Goal: Information Seeking & Learning: Compare options

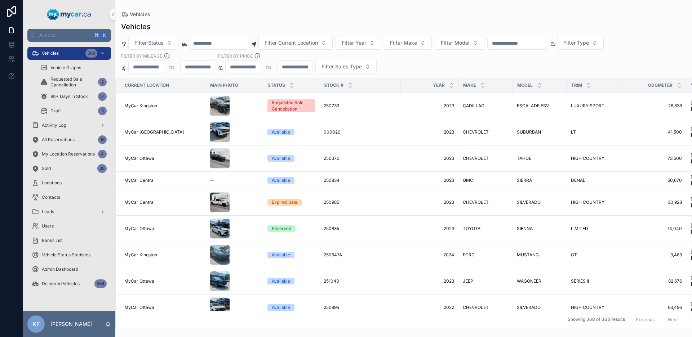
click at [507, 40] on input "scrollable content" at bounding box center [516, 43] width 59 height 10
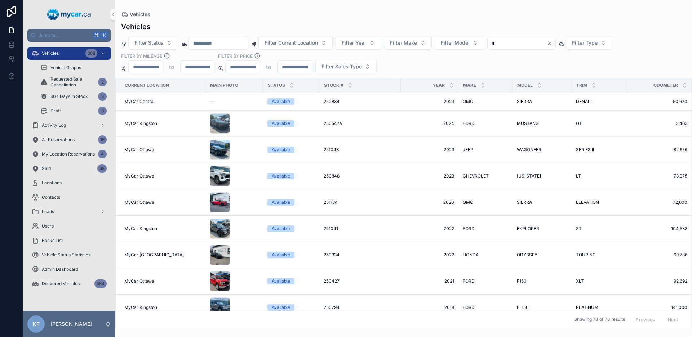
type input "*"
click at [513, 48] on div "*" at bounding box center [521, 43] width 68 height 13
click at [514, 45] on input "*" at bounding box center [516, 43] width 59 height 10
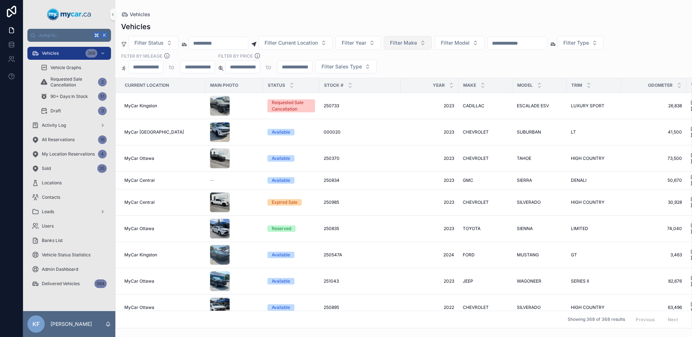
click at [395, 43] on button "Filter Make" at bounding box center [408, 43] width 48 height 14
type input "***"
click at [392, 72] on span "TOYOTA" at bounding box center [387, 71] width 21 height 7
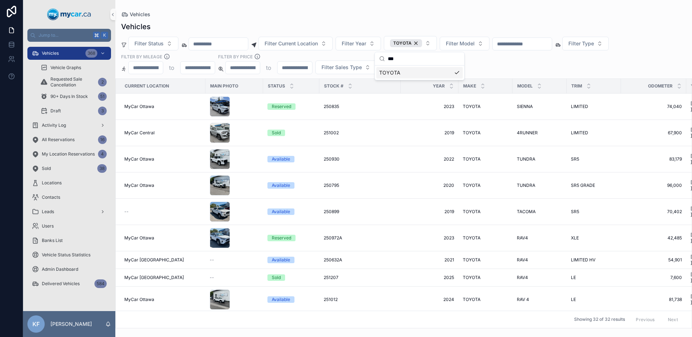
click at [503, 69] on div "Filter Status Filter Current Location Filter Year TOYOTA Filter Model Filter Ty…" at bounding box center [403, 55] width 576 height 38
click at [345, 133] on div "251002 251002" at bounding box center [360, 133] width 73 height 6
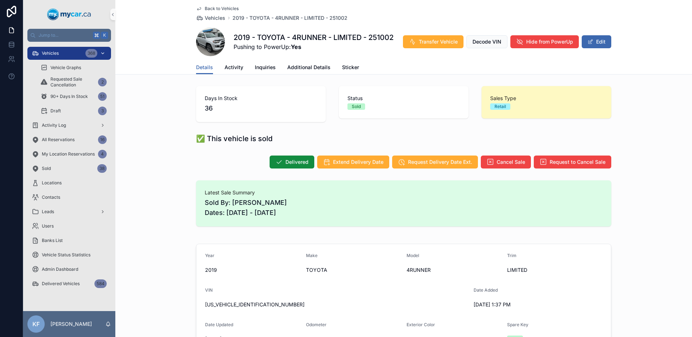
click at [58, 50] on span "Vehicles" at bounding box center [50, 53] width 17 height 6
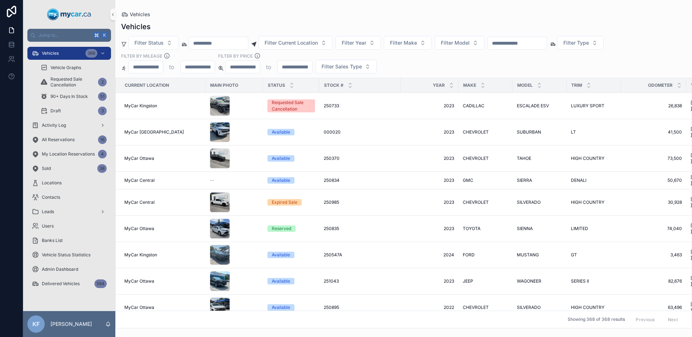
click at [509, 38] on input "scrollable content" at bounding box center [516, 43] width 59 height 10
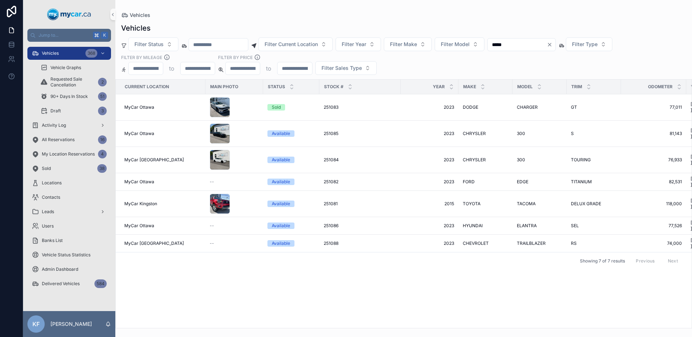
click at [435, 71] on div "Filter Status Filter Current Location Filter Year Filter Make Filter Model ****…" at bounding box center [403, 55] width 576 height 37
click at [533, 42] on input "*****" at bounding box center [516, 45] width 59 height 10
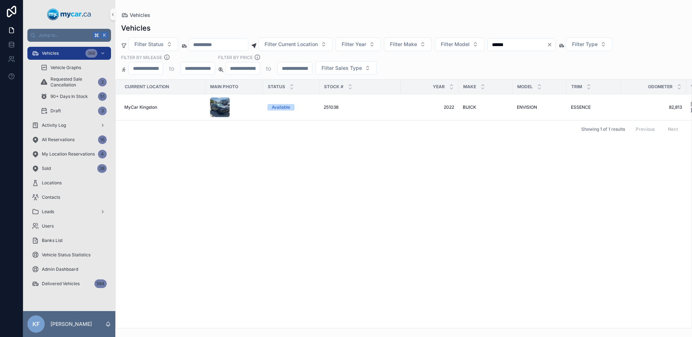
type input "******"
click at [318, 111] on td "Available" at bounding box center [291, 107] width 56 height 26
click at [322, 106] on td "251038 251038" at bounding box center [359, 107] width 81 height 26
click at [326, 108] on span "251038" at bounding box center [331, 107] width 15 height 6
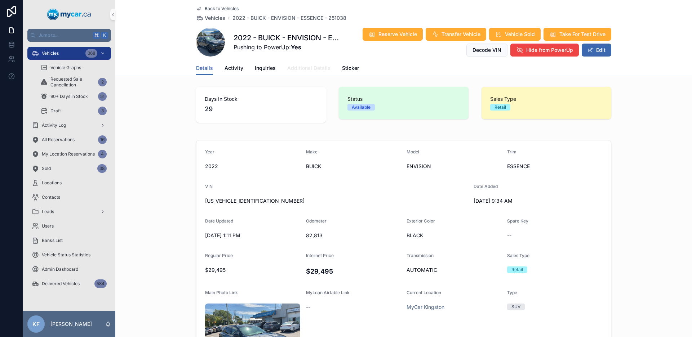
click at [296, 68] on span "Additional Details" at bounding box center [308, 67] width 43 height 7
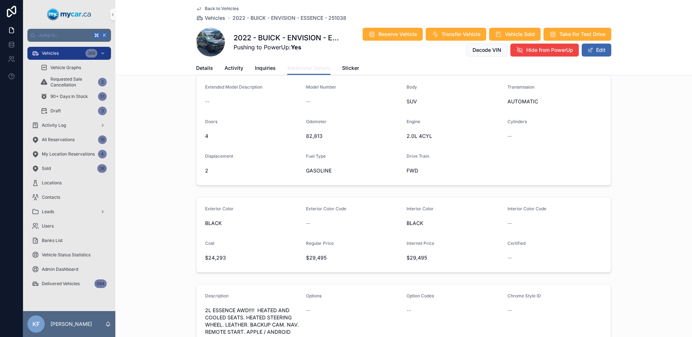
scroll to position [54, 0]
click at [173, 49] on div "Back to Vehicles Vehicles 2022 - BUICK - ENVISION - ESSENCE - 251038 2022 - BUI…" at bounding box center [403, 37] width 576 height 75
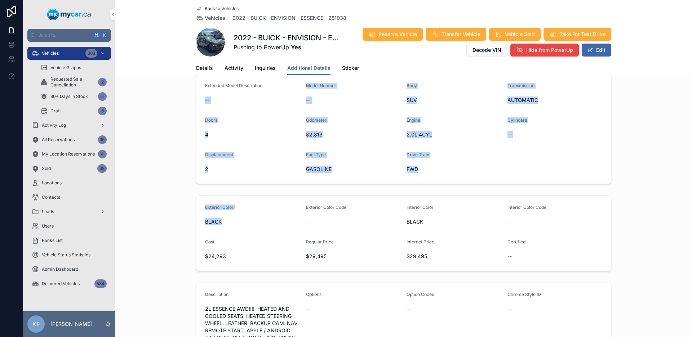
drag, startPoint x: 185, startPoint y: 94, endPoint x: 361, endPoint y: 191, distance: 201.6
click at [399, 220] on form "Exterior Color BLACK Exterior Color Code -- Interior Color BLACK Interior Color…" at bounding box center [403, 233] width 414 height 75
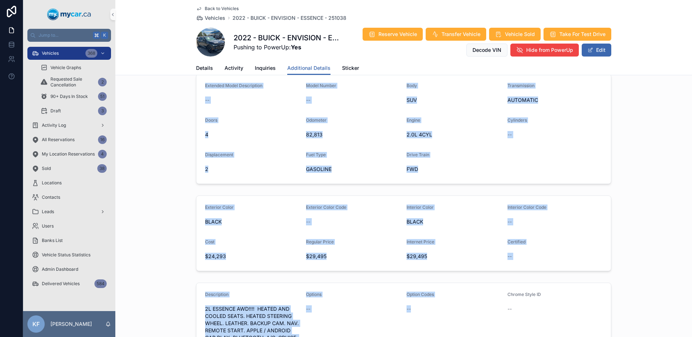
drag, startPoint x: 520, startPoint y: 288, endPoint x: 200, endPoint y: 80, distance: 382.1
click at [200, 80] on form "Extended Model Description -- Model Number -- Body SUV Transmission AUTOMATIC D…" at bounding box center [403, 129] width 414 height 110
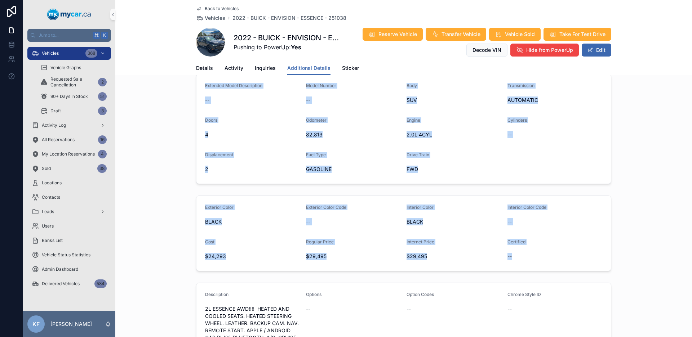
drag, startPoint x: 200, startPoint y: 80, endPoint x: 513, endPoint y: 262, distance: 362.3
click at [513, 262] on div "--" at bounding box center [554, 257] width 95 height 12
drag, startPoint x: 519, startPoint y: 256, endPoint x: 202, endPoint y: 79, distance: 362.8
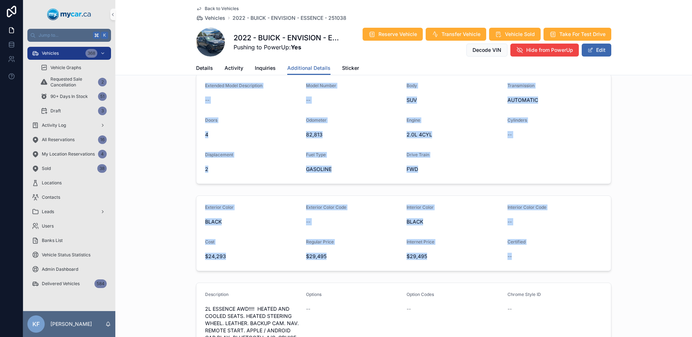
click at [203, 77] on form "Extended Model Description -- Model Number -- Body SUV Transmission AUTOMATIC D…" at bounding box center [403, 129] width 414 height 110
drag, startPoint x: 203, startPoint y: 77, endPoint x: 451, endPoint y: 225, distance: 288.9
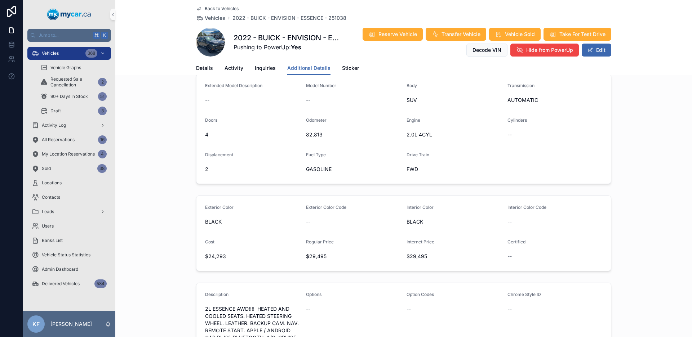
click at [252, 234] on form "Exterior Color BLACK Exterior Color Code -- Interior Color BLACK Interior Color…" at bounding box center [403, 233] width 414 height 75
click at [348, 223] on div "--" at bounding box center [353, 221] width 95 height 7
click at [221, 209] on span "Exterior Color" at bounding box center [219, 207] width 28 height 5
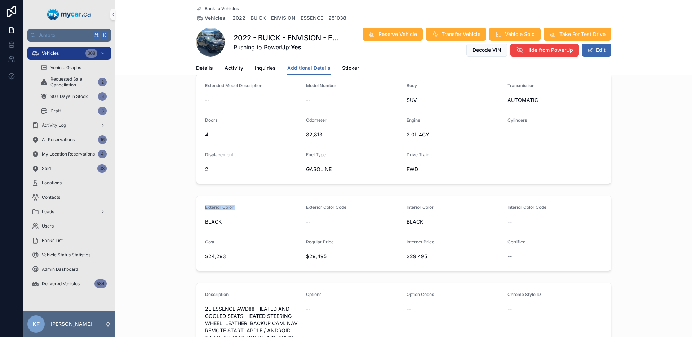
click at [221, 209] on span "Exterior Color" at bounding box center [219, 207] width 28 height 5
click at [216, 209] on span "Exterior Color" at bounding box center [219, 207] width 28 height 5
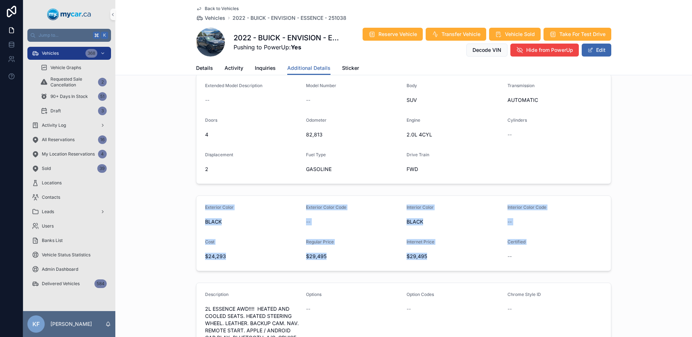
drag, startPoint x: 201, startPoint y: 206, endPoint x: 558, endPoint y: 250, distance: 359.0
click at [558, 250] on form "Exterior Color BLACK Exterior Color Code -- Interior Color BLACK Interior Color…" at bounding box center [403, 233] width 414 height 75
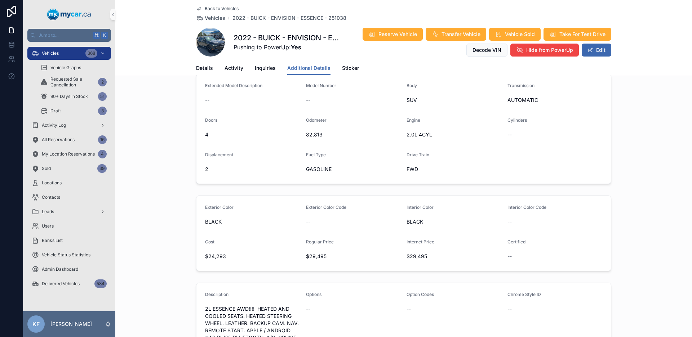
click at [556, 253] on div "--" at bounding box center [554, 256] width 95 height 7
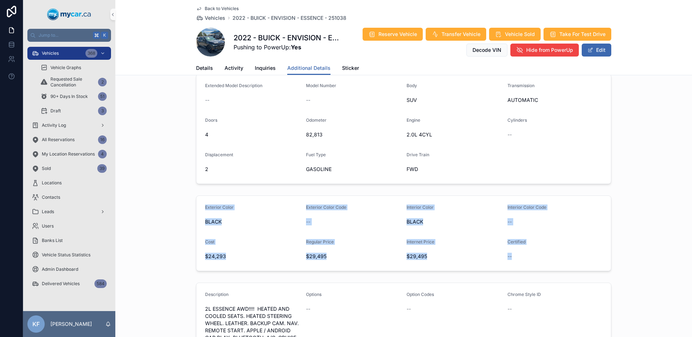
drag, startPoint x: 555, startPoint y: 256, endPoint x: 217, endPoint y: 192, distance: 343.3
click at [216, 193] on div "Exterior Color BLACK Exterior Color Code -- Interior Color BLACK Interior Color…" at bounding box center [403, 233] width 576 height 81
drag, startPoint x: 203, startPoint y: 202, endPoint x: 440, endPoint y: 260, distance: 243.6
click at [439, 260] on form "Exterior Color BLACK Exterior Color Code -- Interior Color BLACK Interior Color…" at bounding box center [403, 233] width 414 height 75
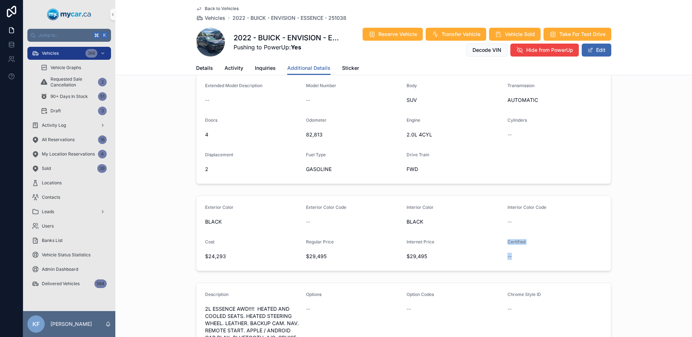
drag, startPoint x: 460, startPoint y: 259, endPoint x: 546, endPoint y: 255, distance: 85.1
click at [546, 255] on form "Exterior Color BLACK Exterior Color Code -- Interior Color BLACK Interior Color…" at bounding box center [403, 233] width 414 height 75
click at [545, 255] on div "--" at bounding box center [554, 256] width 95 height 7
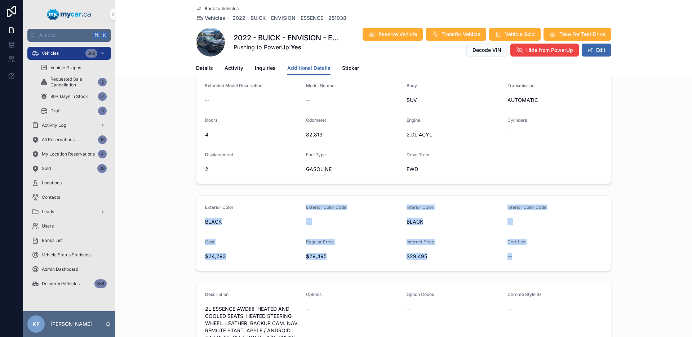
drag, startPoint x: 543, startPoint y: 258, endPoint x: 210, endPoint y: 210, distance: 337.1
click at [215, 212] on form "Exterior Color BLACK Exterior Color Code -- Interior Color BLACK Interior Color…" at bounding box center [403, 233] width 414 height 75
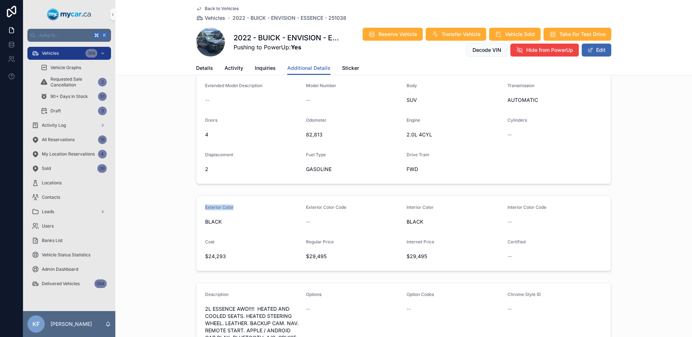
drag, startPoint x: 210, startPoint y: 210, endPoint x: 203, endPoint y: 208, distance: 6.8
click at [205, 208] on div "Exterior Color" at bounding box center [252, 209] width 95 height 9
click at [205, 206] on span "Exterior Color" at bounding box center [219, 207] width 28 height 5
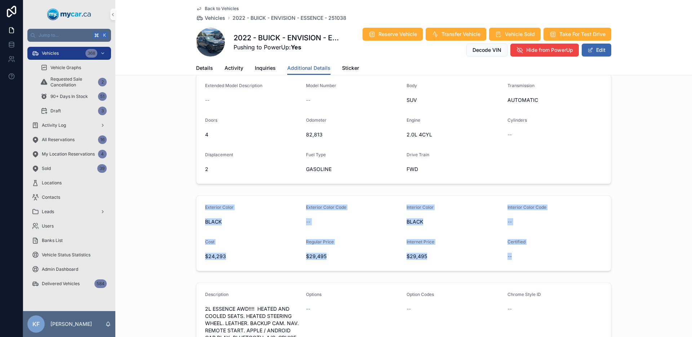
drag, startPoint x: 202, startPoint y: 206, endPoint x: 538, endPoint y: 258, distance: 339.8
click at [538, 258] on form "Exterior Color BLACK Exterior Color Code -- Interior Color BLACK Interior Color…" at bounding box center [403, 233] width 414 height 75
click at [538, 258] on div "--" at bounding box center [554, 256] width 95 height 7
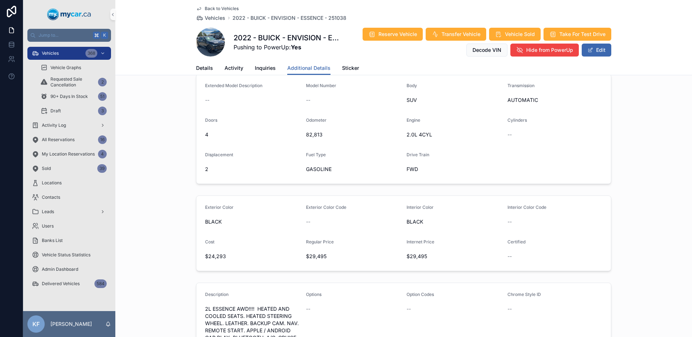
click at [328, 250] on div "Regular Price $29,495" at bounding box center [353, 250] width 95 height 23
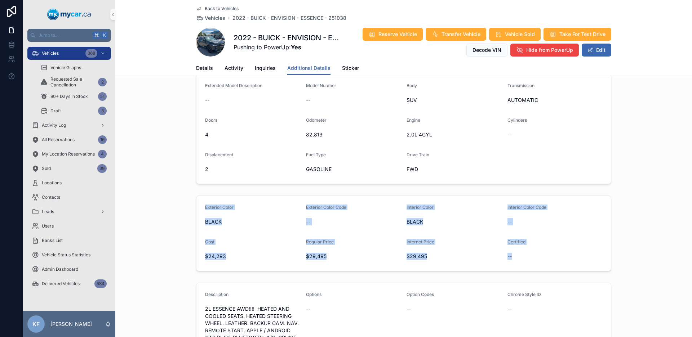
drag, startPoint x: 203, startPoint y: 204, endPoint x: 581, endPoint y: 266, distance: 383.4
click at [581, 266] on form "Exterior Color BLACK Exterior Color Code -- Interior Color BLACK Interior Color…" at bounding box center [403, 233] width 414 height 75
drag, startPoint x: 554, startPoint y: 258, endPoint x: 216, endPoint y: 188, distance: 345.1
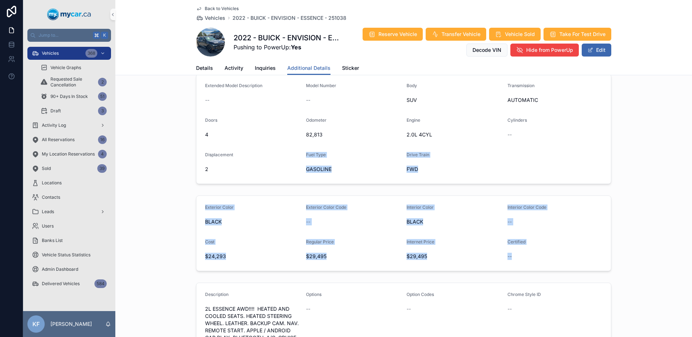
click at [204, 193] on div "Exterior Color BLACK Exterior Color Code -- Interior Color BLACK Interior Color…" at bounding box center [403, 233] width 576 height 81
drag, startPoint x: 202, startPoint y: 196, endPoint x: 530, endPoint y: 262, distance: 334.4
click at [530, 262] on form "Exterior Color BLACK Exterior Color Code -- Interior Color BLACK Interior Color…" at bounding box center [403, 233] width 414 height 75
click at [530, 261] on div "--" at bounding box center [554, 257] width 95 height 12
drag, startPoint x: 535, startPoint y: 259, endPoint x: 260, endPoint y: 202, distance: 281.4
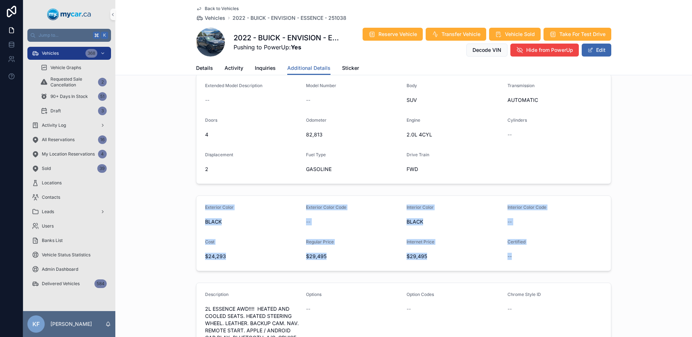
click at [260, 202] on form "Exterior Color BLACK Exterior Color Code -- Interior Color BLACK Interior Color…" at bounding box center [403, 233] width 414 height 75
click at [257, 201] on form "Exterior Color BLACK Exterior Color Code -- Interior Color BLACK Interior Color…" at bounding box center [403, 233] width 414 height 75
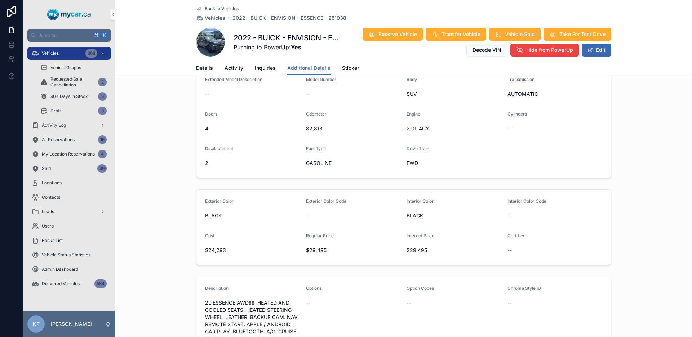
scroll to position [0, 0]
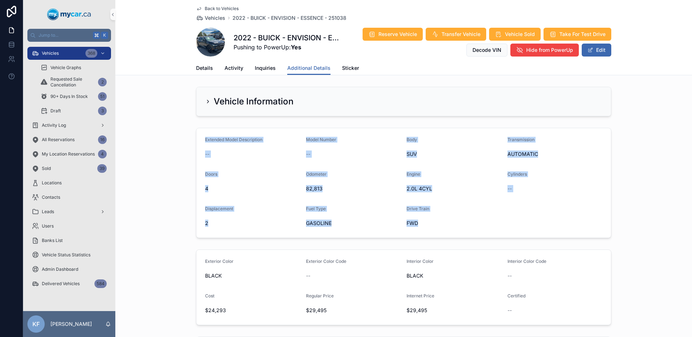
drag, startPoint x: 507, startPoint y: 227, endPoint x: 184, endPoint y: 130, distance: 336.6
click at [184, 130] on div "Extended Model Description -- Model Number -- Body SUV Transmission AUTOMATIC D…" at bounding box center [403, 183] width 576 height 116
click at [190, 129] on div "Extended Model Description -- Model Number -- Body SUV Transmission AUTOMATIC D…" at bounding box center [403, 183] width 576 height 116
drag, startPoint x: 199, startPoint y: 133, endPoint x: 439, endPoint y: 246, distance: 265.3
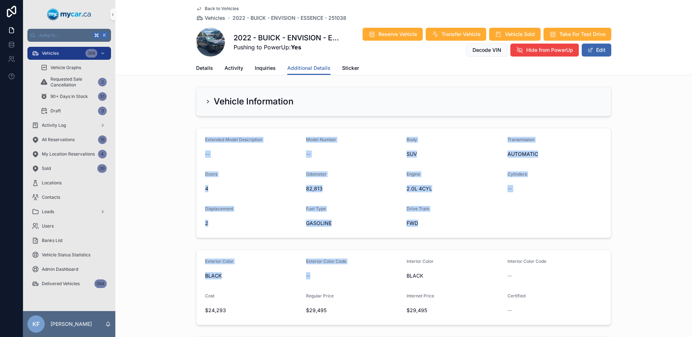
click at [447, 235] on form "Extended Model Description -- Model Number -- Body SUV Transmission AUTOMATIC D…" at bounding box center [403, 183] width 414 height 110
drag, startPoint x: 462, startPoint y: 227, endPoint x: 203, endPoint y: 142, distance: 272.5
click at [203, 142] on form "Extended Model Description -- Model Number -- Body SUV Transmission AUTOMATIC D…" at bounding box center [403, 183] width 414 height 110
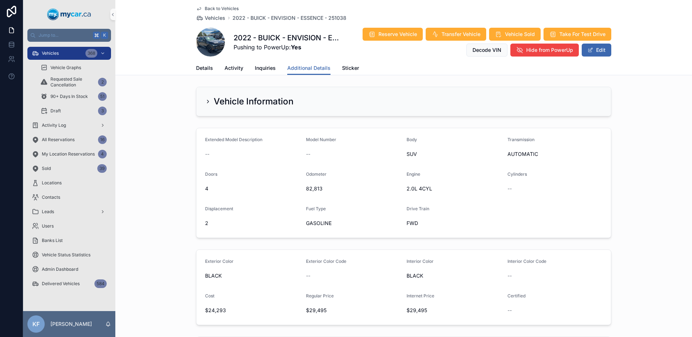
click at [200, 139] on form "Extended Model Description -- Model Number -- Body SUV Transmission AUTOMATIC D…" at bounding box center [403, 183] width 414 height 110
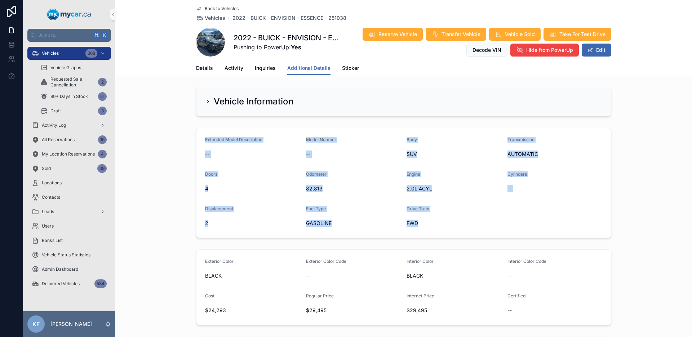
drag, startPoint x: 200, startPoint y: 139, endPoint x: 442, endPoint y: 230, distance: 258.6
click at [441, 231] on form "Extended Model Description -- Model Number -- Body SUV Transmission AUTOMATIC D…" at bounding box center [403, 183] width 414 height 110
click at [442, 230] on form "Extended Model Description -- Model Number -- Body SUV Transmission AUTOMATIC D…" at bounding box center [403, 183] width 414 height 110
drag, startPoint x: 443, startPoint y: 228, endPoint x: 205, endPoint y: 139, distance: 253.4
click at [205, 139] on form "Extended Model Description -- Model Number -- Body SUV Transmission AUTOMATIC D…" at bounding box center [403, 183] width 414 height 110
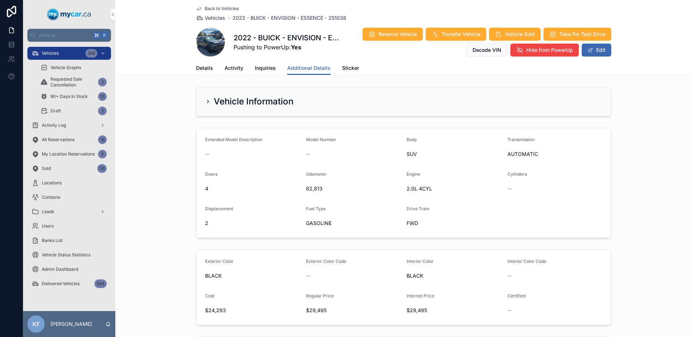
click at [205, 139] on span "Extended Model Description" at bounding box center [233, 139] width 57 height 5
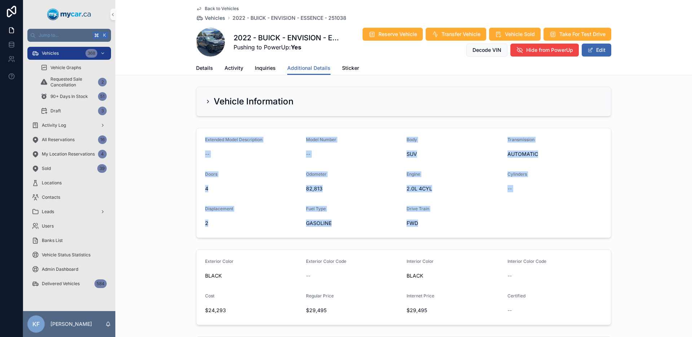
drag, startPoint x: 202, startPoint y: 139, endPoint x: 467, endPoint y: 231, distance: 280.0
click at [467, 231] on form "Extended Model Description -- Model Number -- Body SUV Transmission AUTOMATIC D…" at bounding box center [403, 183] width 414 height 110
drag, startPoint x: 426, startPoint y: 219, endPoint x: 195, endPoint y: 137, distance: 244.9
click at [196, 137] on form "Extended Model Description -- Model Number -- Body SUV Transmission AUTOMATIC D…" at bounding box center [403, 183] width 414 height 110
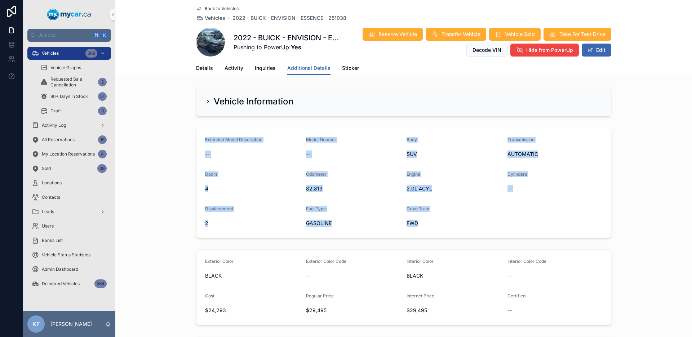
click at [197, 135] on form "Extended Model Description -- Model Number -- Body SUV Transmission AUTOMATIC D…" at bounding box center [403, 183] width 414 height 110
drag, startPoint x: 197, startPoint y: 135, endPoint x: 431, endPoint y: 226, distance: 250.4
click at [431, 226] on form "Extended Model Description -- Model Number -- Body SUV Transmission AUTOMATIC D…" at bounding box center [403, 183] width 414 height 110
click at [431, 226] on span "FWD" at bounding box center [453, 223] width 95 height 7
drag, startPoint x: 435, startPoint y: 224, endPoint x: 178, endPoint y: 130, distance: 274.2
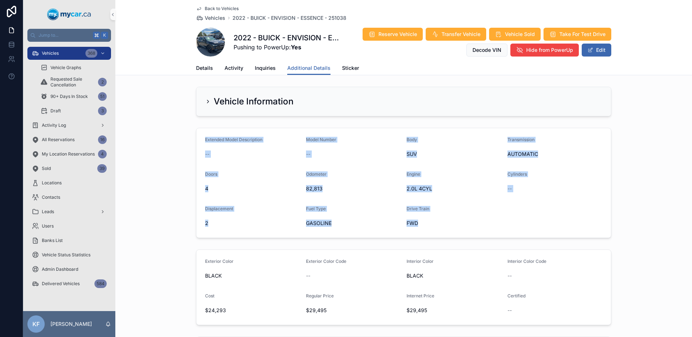
click at [178, 130] on div "Extended Model Description -- Model Number -- Body SUV Transmission AUTOMATIC D…" at bounding box center [403, 183] width 576 height 116
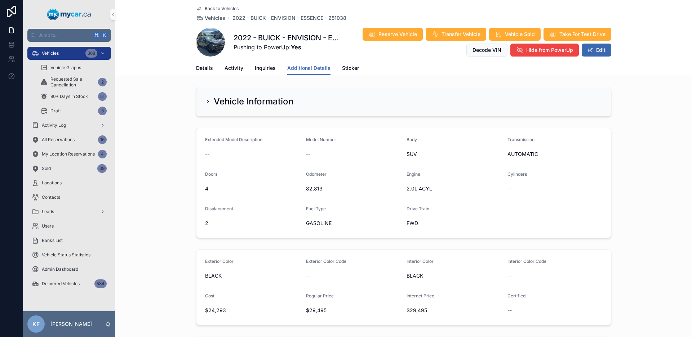
click at [144, 96] on div "Vehicle Information" at bounding box center [403, 101] width 576 height 35
click at [208, 10] on span "Back to Vehicles" at bounding box center [222, 9] width 34 height 6
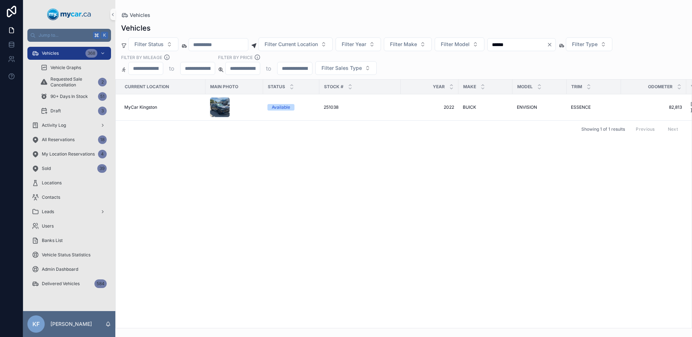
click at [552, 43] on icon "Clear" at bounding box center [550, 45] width 6 height 6
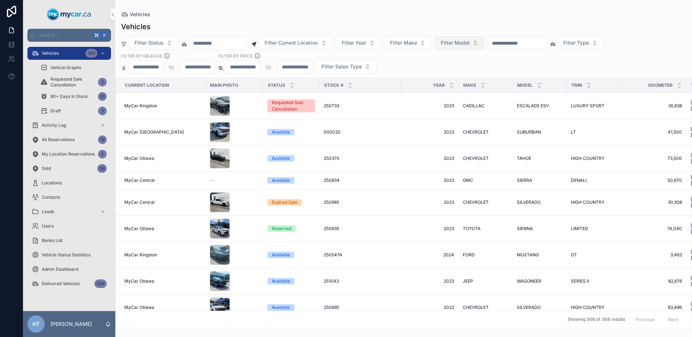
click at [458, 46] on span "Filter Model" at bounding box center [455, 42] width 29 height 7
click at [429, 45] on button "Filter Make" at bounding box center [408, 43] width 48 height 14
type input "***"
click at [406, 74] on div "TOYOTA" at bounding box center [417, 72] width 86 height 12
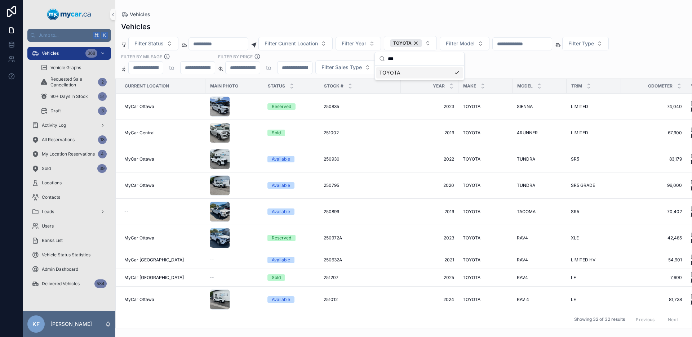
click at [590, 70] on div "Filter Status Filter Current Location Filter Year TOYOTA Filter Model Filter Ty…" at bounding box center [403, 55] width 576 height 38
click at [470, 53] on div "Filter Status Filter Current Location Filter Year TOYOTA Filter Model Filter Ty…" at bounding box center [403, 55] width 576 height 38
click at [474, 41] on span "Filter Model" at bounding box center [460, 43] width 29 height 7
type input "****"
click at [466, 71] on div "RAV4" at bounding box center [473, 73] width 86 height 12
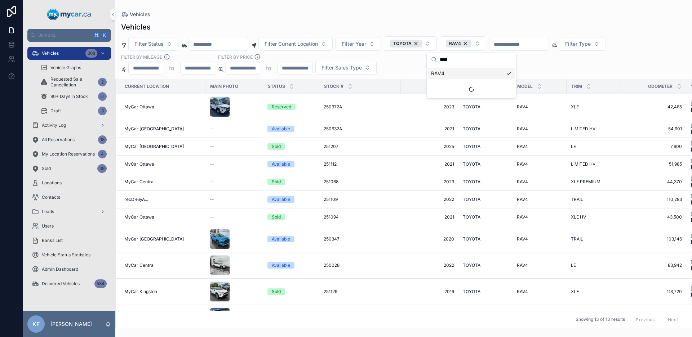
click at [532, 67] on div "Filter Status Filter Current Location Filter Year TOYOTA RAV4 Filter Type Filte…" at bounding box center [403, 55] width 576 height 38
click at [588, 127] on span "LIMITED HV" at bounding box center [583, 129] width 25 height 6
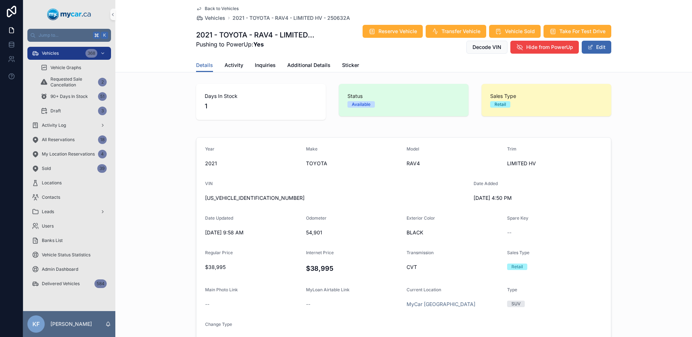
click at [222, 6] on span "Back to Vehicles" at bounding box center [222, 9] width 34 height 6
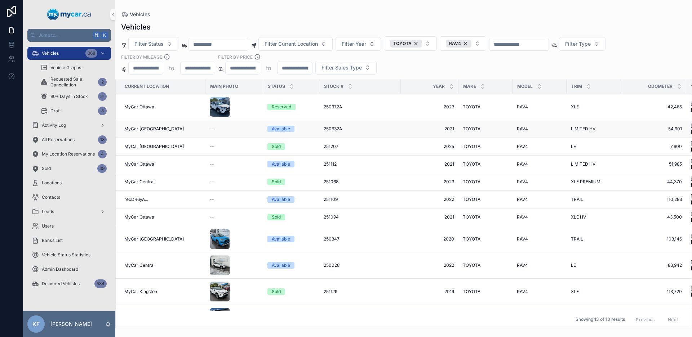
click at [634, 127] on span "54,901" at bounding box center [653, 129] width 57 height 6
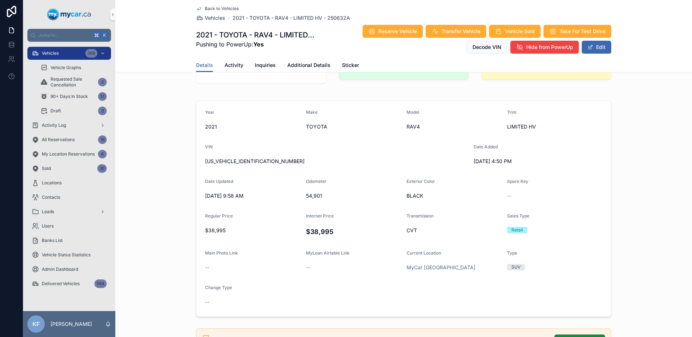
scroll to position [86, 0]
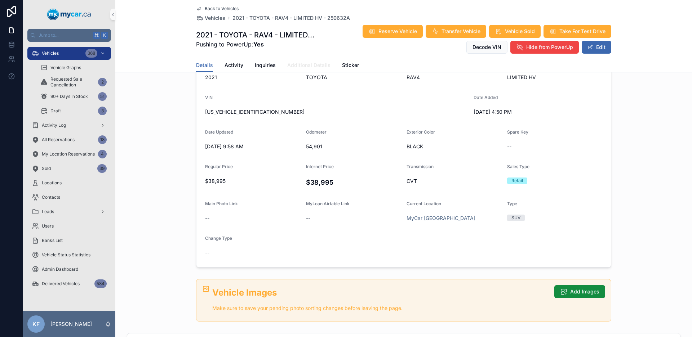
click at [319, 65] on span "Additional Details" at bounding box center [308, 65] width 43 height 7
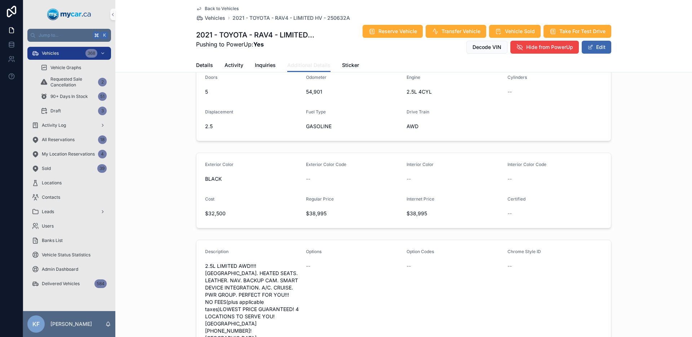
scroll to position [248, 0]
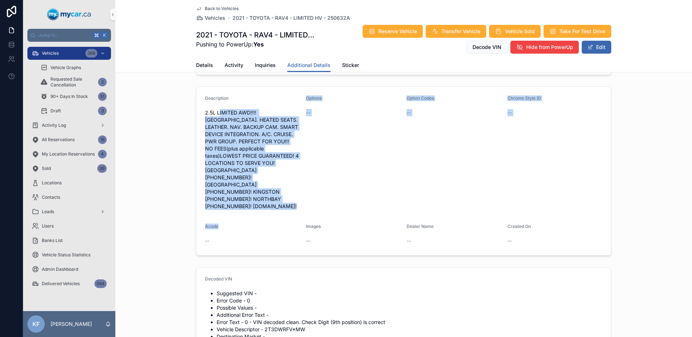
drag, startPoint x: 216, startPoint y: 112, endPoint x: 259, endPoint y: 179, distance: 79.9
click at [233, 216] on form "Description 2.5L LIMITED AWD!!!! [GEOGRAPHIC_DATA]. HEATED SEATS. LEATHER. NAV.…" at bounding box center [403, 171] width 414 height 169
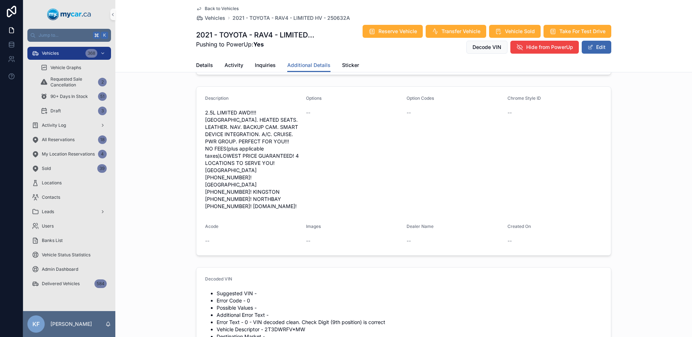
click at [266, 175] on span "2.5L LIMITED AWD!!!! [GEOGRAPHIC_DATA]. HEATED SEATS. LEATHER. NAV. BACKUP CAM.…" at bounding box center [252, 159] width 95 height 101
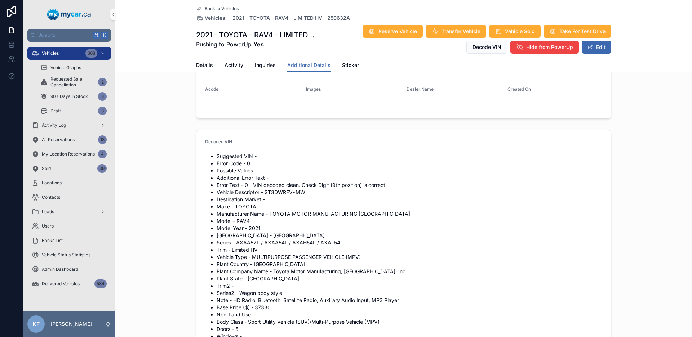
scroll to position [423, 0]
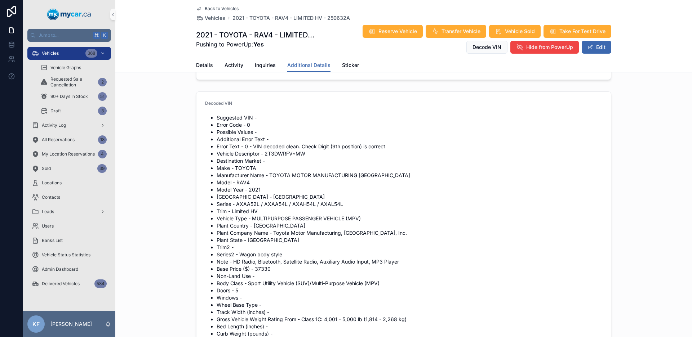
click at [249, 208] on li "Trim - Limited HV" at bounding box center [410, 211] width 386 height 7
click at [286, 208] on li "Trim - Limited HV" at bounding box center [410, 211] width 386 height 7
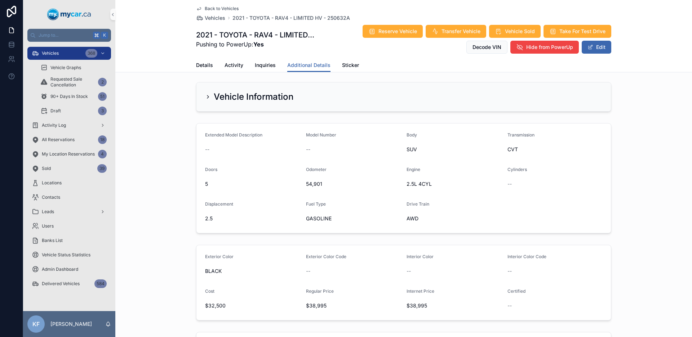
scroll to position [0, 0]
